Goal: Find specific page/section: Find specific page/section

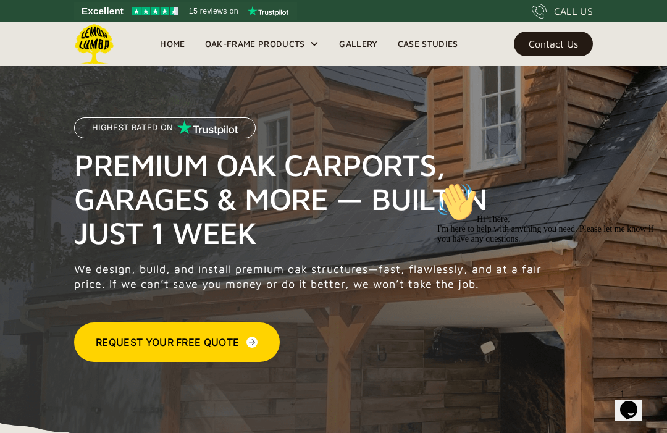
click at [292, 50] on div "Oak-Frame Products" at bounding box center [255, 43] width 100 height 15
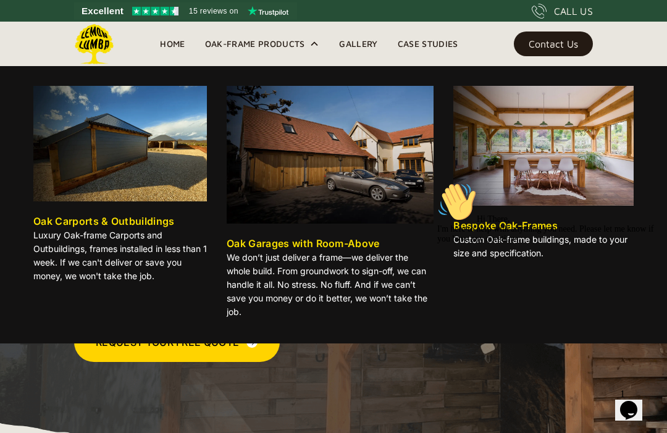
click at [293, 41] on div "Oak-Frame Products" at bounding box center [255, 43] width 100 height 15
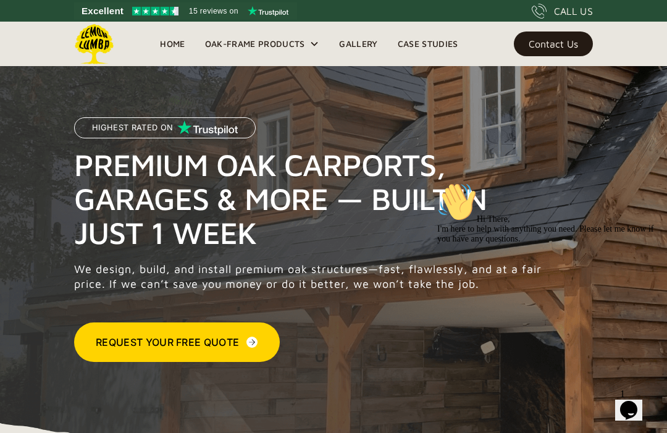
click at [300, 45] on div "Oak-Frame Products" at bounding box center [255, 43] width 100 height 15
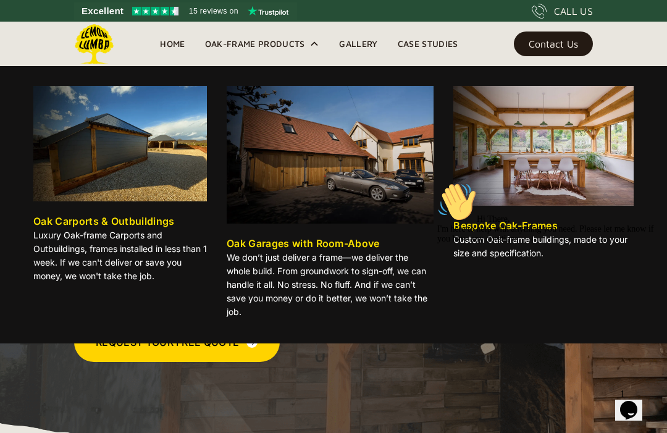
click at [143, 168] on img at bounding box center [120, 143] width 174 height 115
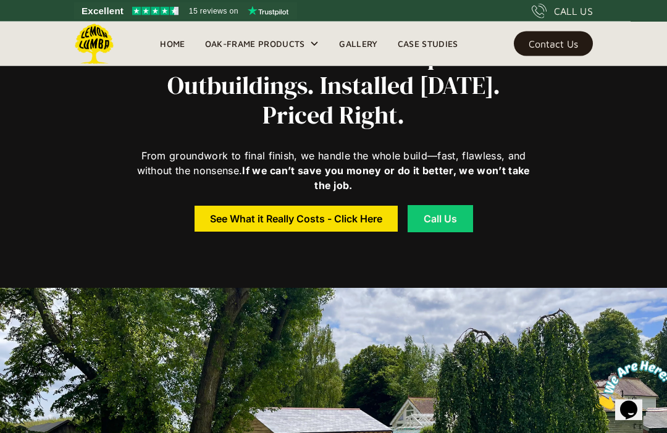
scroll to position [392, 0]
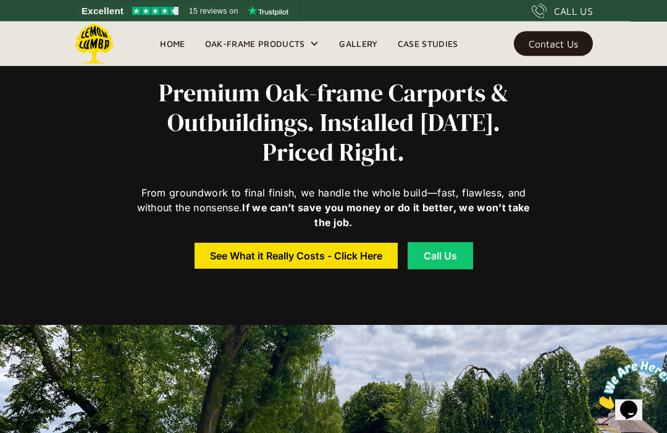
click at [325, 256] on div "See What it Really Costs - Click Here" at bounding box center [296, 256] width 172 height 9
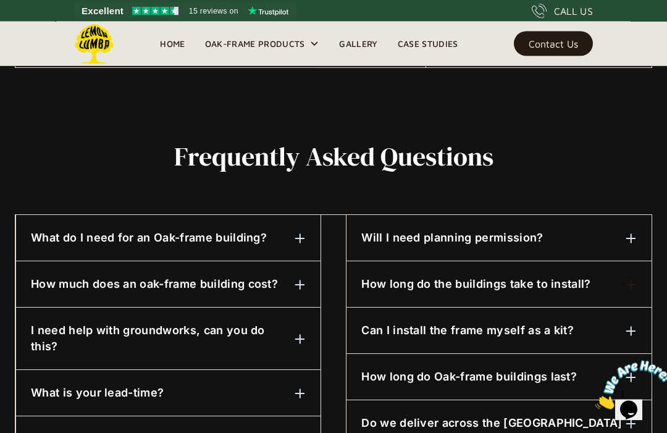
scroll to position [531, 0]
click at [287, 287] on div "How much does an oak-frame building cost?" at bounding box center [168, 283] width 275 height 16
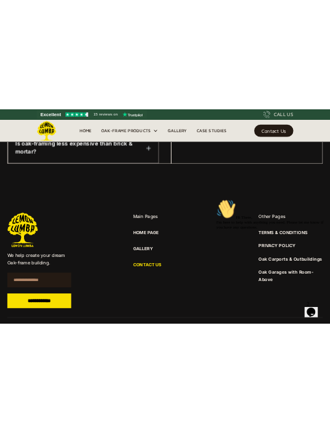
scroll to position [1244, 0]
